Goal: Information Seeking & Learning: Learn about a topic

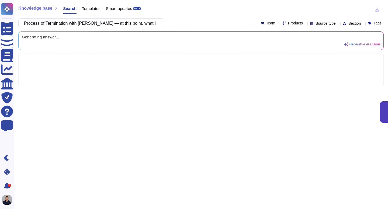
drag, startPoint x: 74, startPoint y: 24, endPoint x: 18, endPoint y: 23, distance: 56.5
click at [18, 23] on div "Knowledge base Search Templates Smart updates BETA Process of Termination with …" at bounding box center [201, 104] width 374 height 209
click at [195, 16] on div "Knowledge base Search Templates Smart updates BETA Process of Termination with …" at bounding box center [201, 104] width 374 height 209
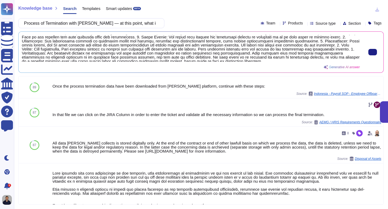
scroll to position [11, 0]
